Goal: Contribute content

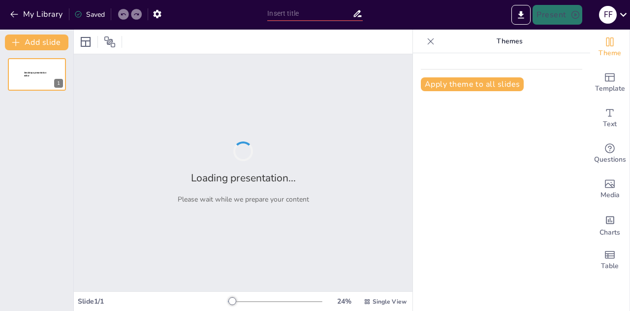
type input "Analyzing Case Law Through the Lens of Administrative Law Principles"
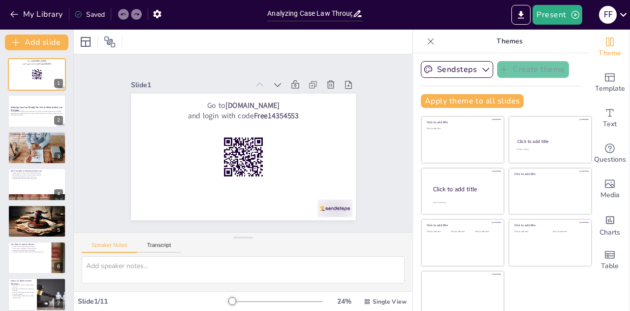
scroll to position [5, 0]
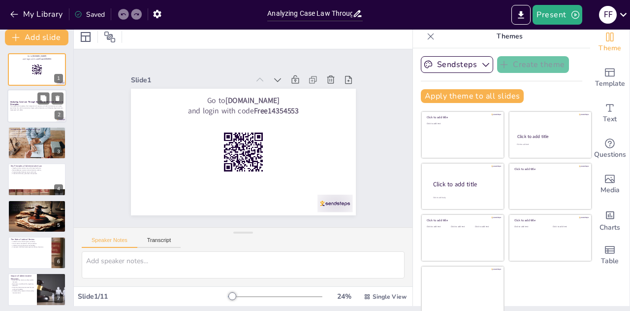
click at [46, 111] on div "This presentation explores the intersection of case law and administrative law …" at bounding box center [36, 108] width 53 height 7
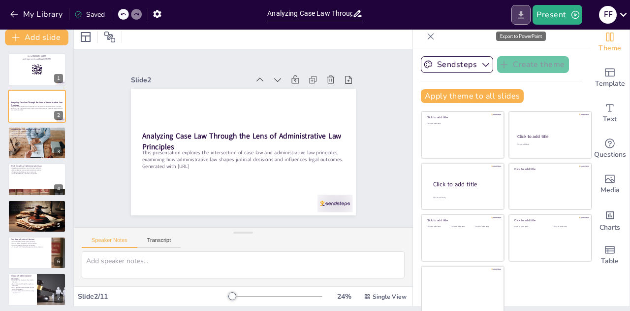
click at [525, 10] on icon "Export to PowerPoint" at bounding box center [521, 15] width 10 height 10
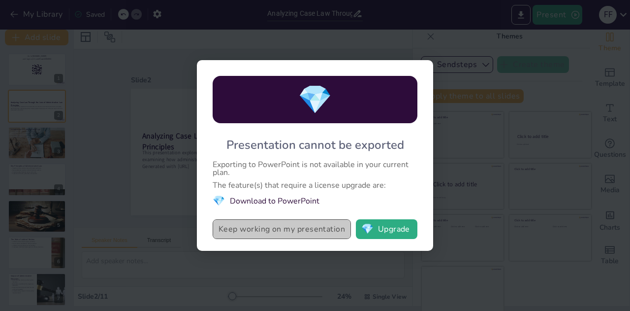
click at [295, 225] on button "Keep working on my presentation" at bounding box center [282, 229] width 138 height 20
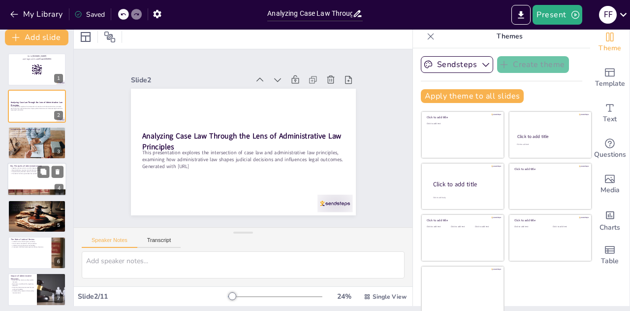
checkbox input "true"
click at [26, 177] on div at bounding box center [36, 178] width 59 height 33
type textarea "Legality is a fundamental principle of administrative law, ensuring that all ac…"
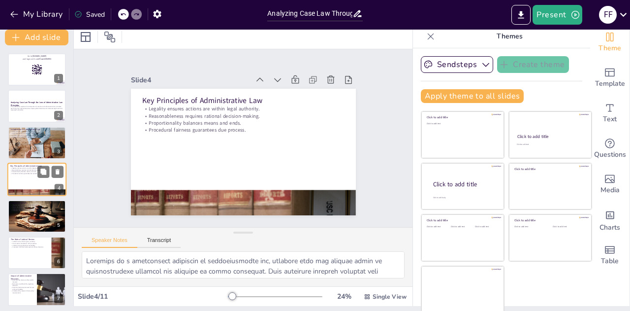
scroll to position [4, 0]
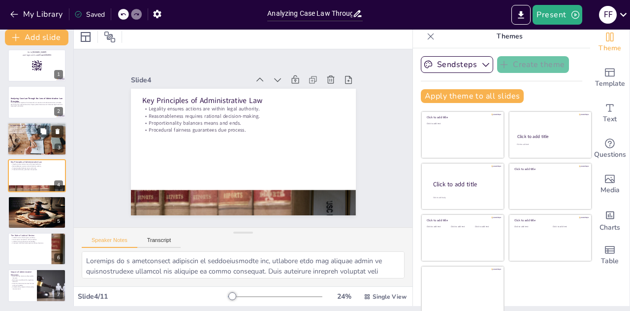
checkbox input "true"
click at [29, 147] on div at bounding box center [36, 138] width 71 height 33
type textarea "Administrative law serves as a framework that governs the activities of various…"
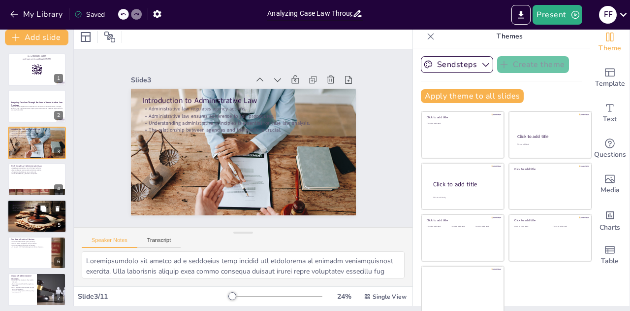
checkbox input "true"
click at [46, 232] on div "Case Law Examples Chevron case exemplifies judicial deference. Courts ensure ad…" at bounding box center [36, 215] width 59 height 33
type textarea "The Chevron case is a landmark example of judicial deference, where courts reco…"
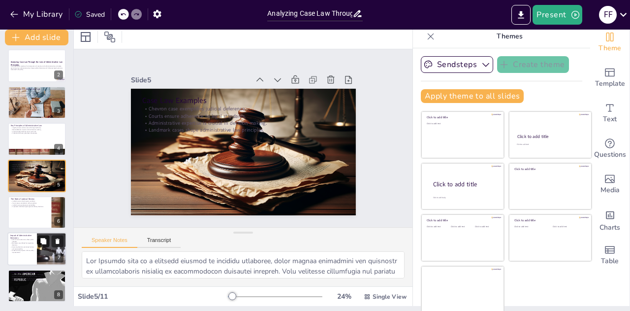
checkbox input "true"
click at [39, 242] on button at bounding box center [43, 241] width 12 height 12
type textarea "The impact of administrative decisions on public interests is profound, as thes…"
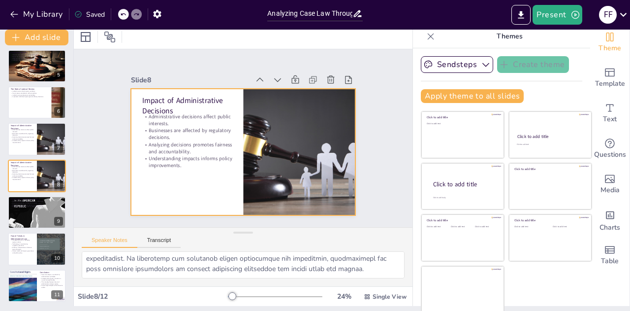
scroll to position [0, 0]
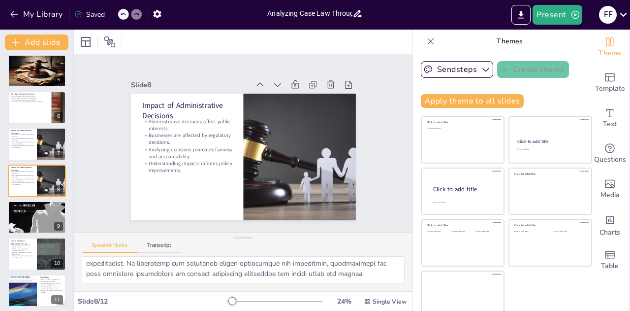
checkbox input "true"
